Goal: Task Accomplishment & Management: Manage account settings

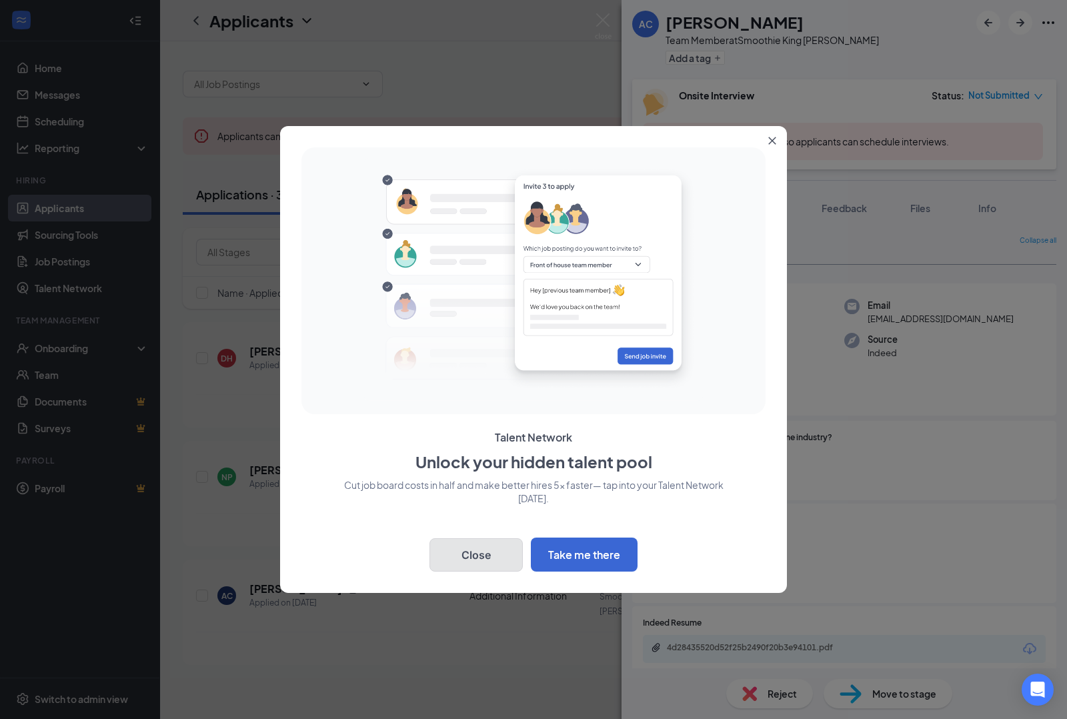
click at [448, 564] on button "Close" at bounding box center [476, 554] width 93 height 33
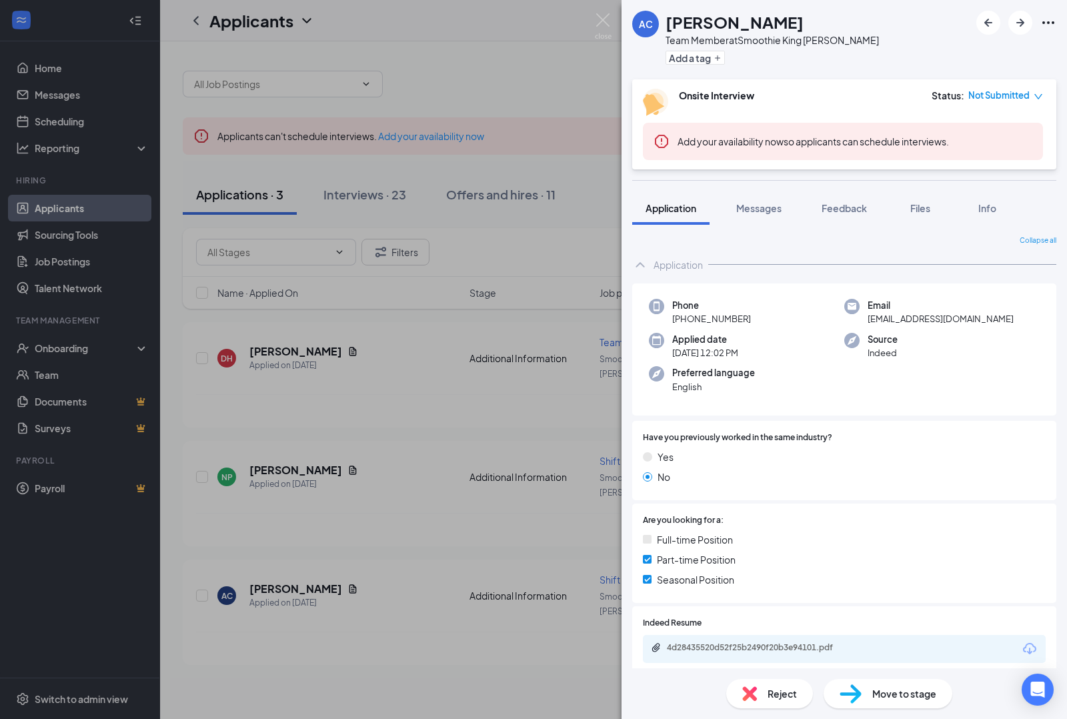
click at [477, 85] on div "AC [PERSON_NAME] Team Member at Smoothie King Asheville Add a tag Onsite Interv…" at bounding box center [533, 359] width 1067 height 719
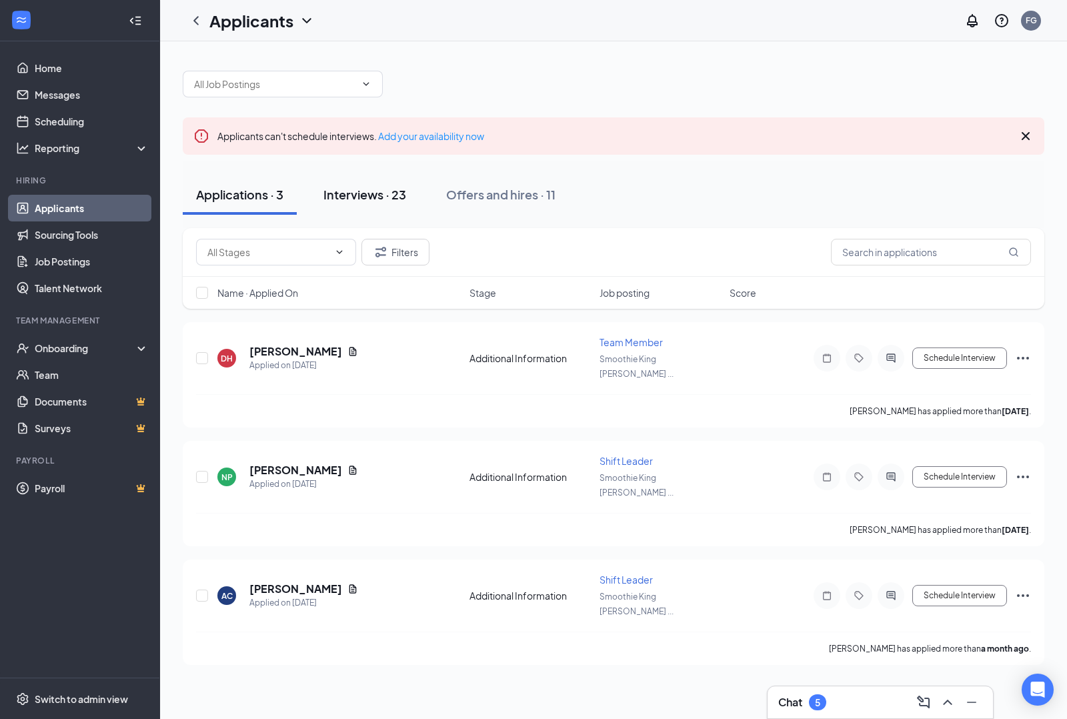
click at [365, 198] on div "Interviews · 23" at bounding box center [365, 194] width 83 height 17
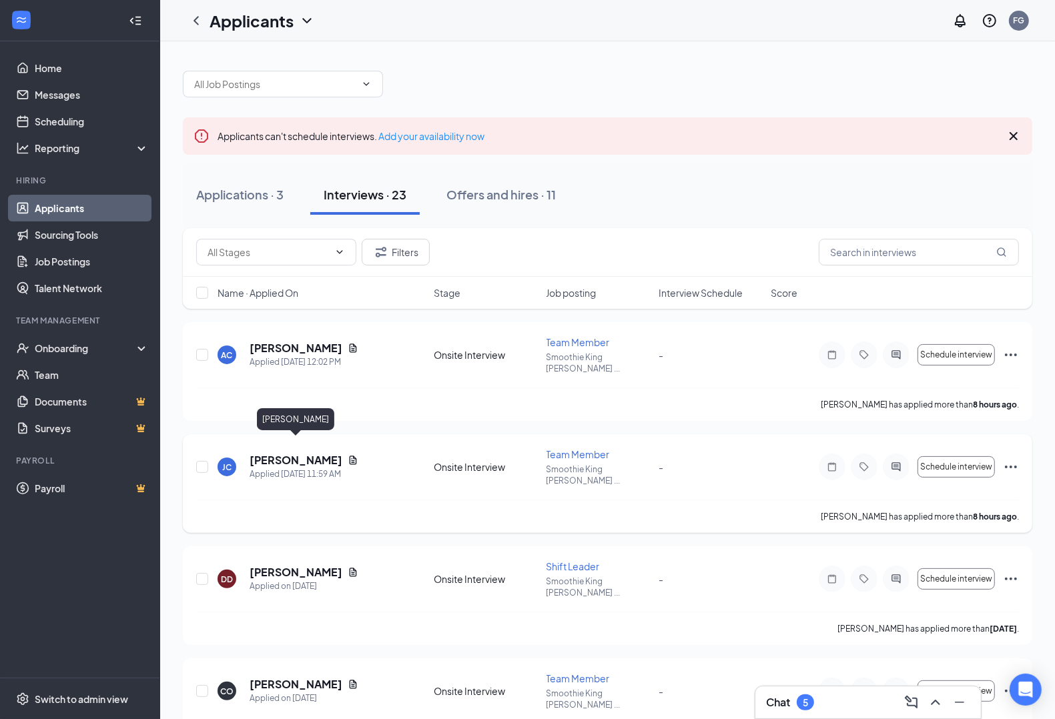
click at [312, 453] on h5 "[PERSON_NAME]" at bounding box center [296, 460] width 93 height 15
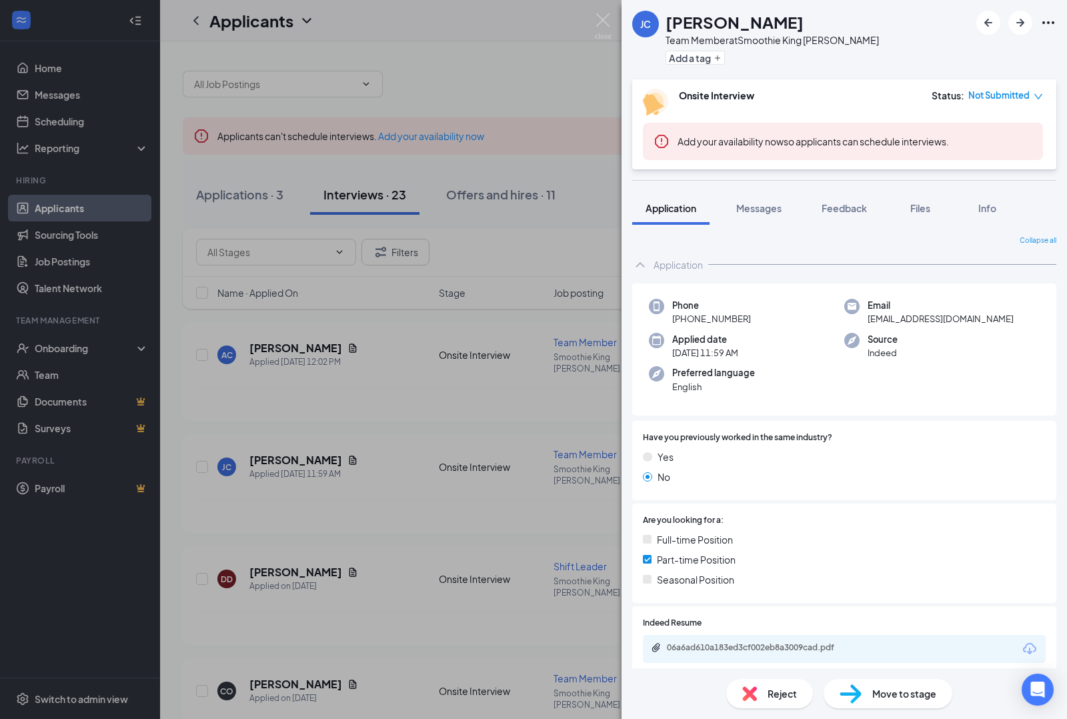
click at [354, 489] on div "[PERSON_NAME] [PERSON_NAME] Team Member at Smoothie King [PERSON_NAME] Add a ta…" at bounding box center [533, 359] width 1067 height 719
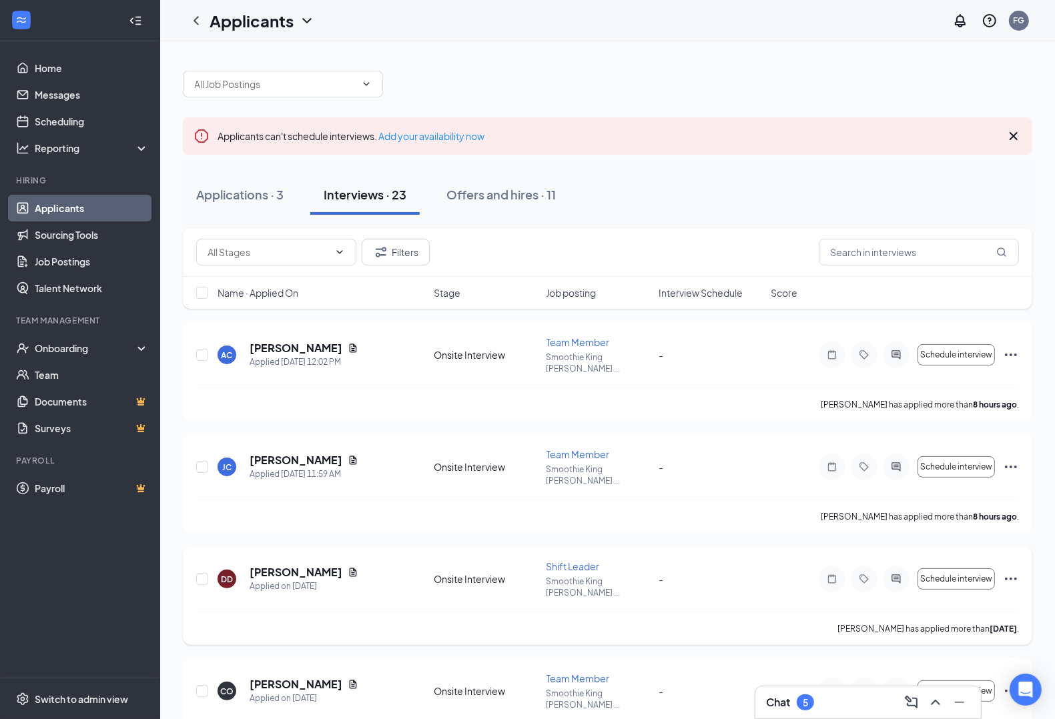
click at [352, 566] on div "DD [PERSON_NAME] Applied on [DATE]" at bounding box center [321, 579] width 208 height 28
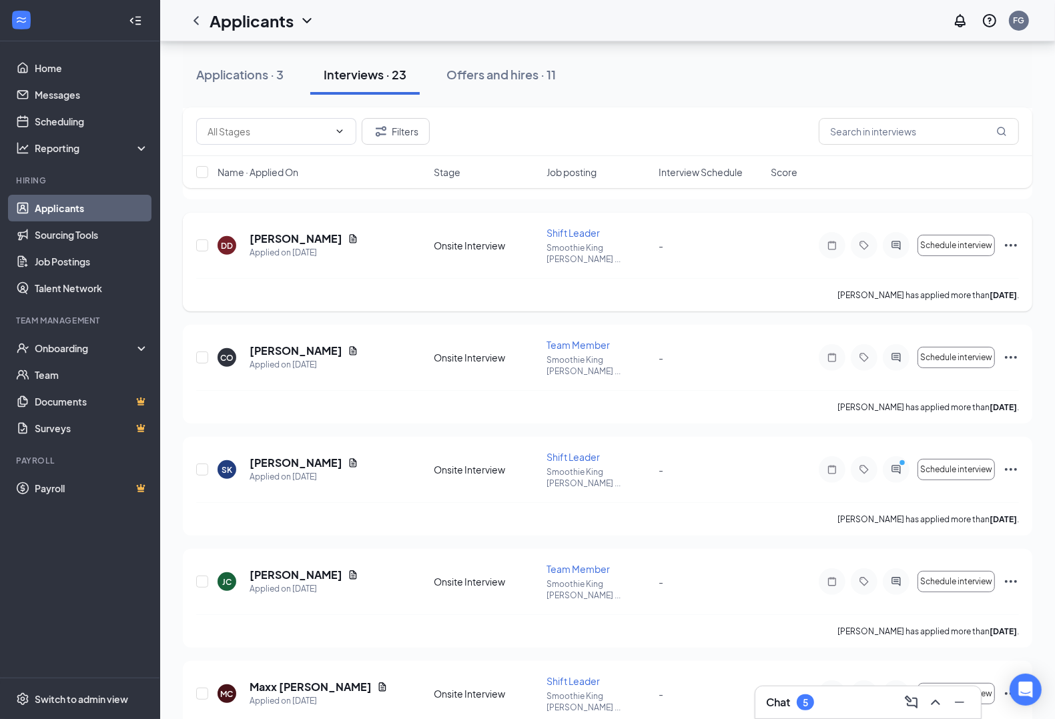
scroll to position [417, 0]
